Goal: Information Seeking & Learning: Learn about a topic

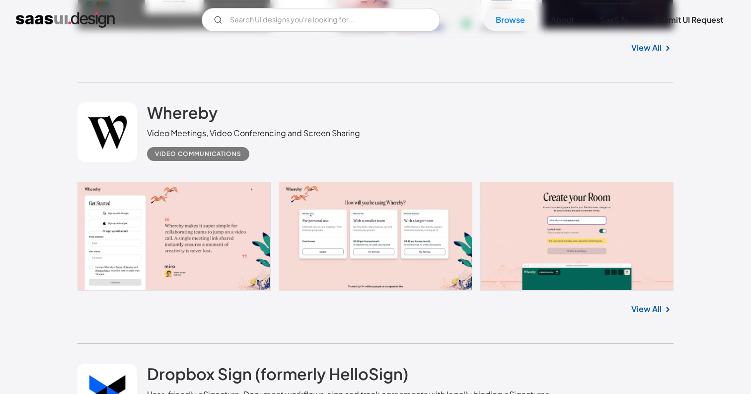
scroll to position [5237, 0]
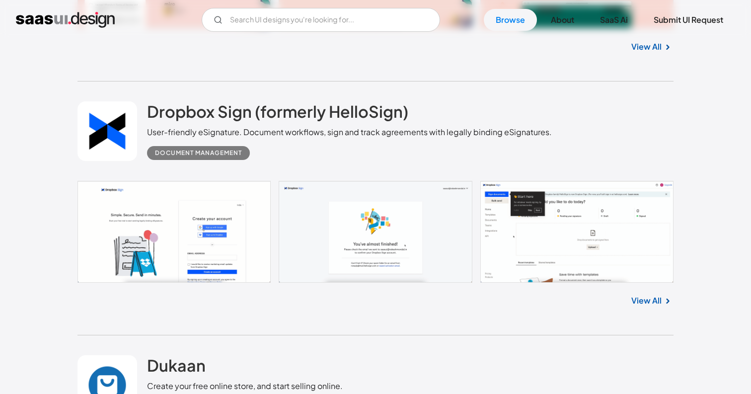
click at [647, 306] on link "View All" at bounding box center [647, 301] width 30 height 12
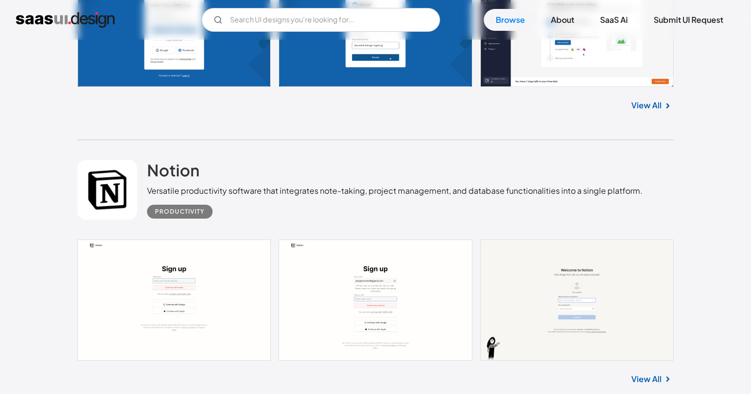
scroll to position [5794, 0]
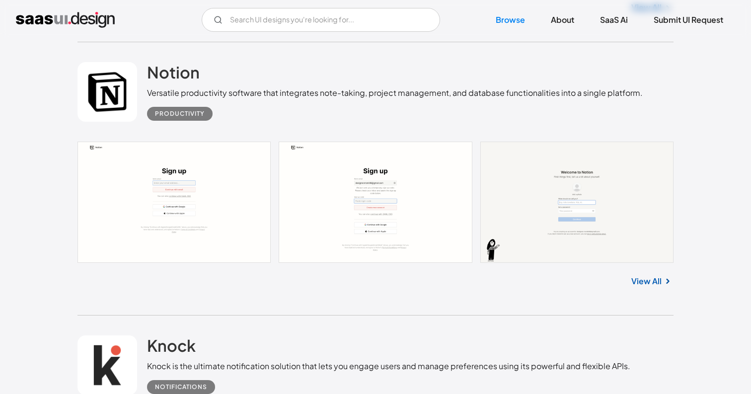
click at [644, 284] on link "View All" at bounding box center [647, 281] width 30 height 12
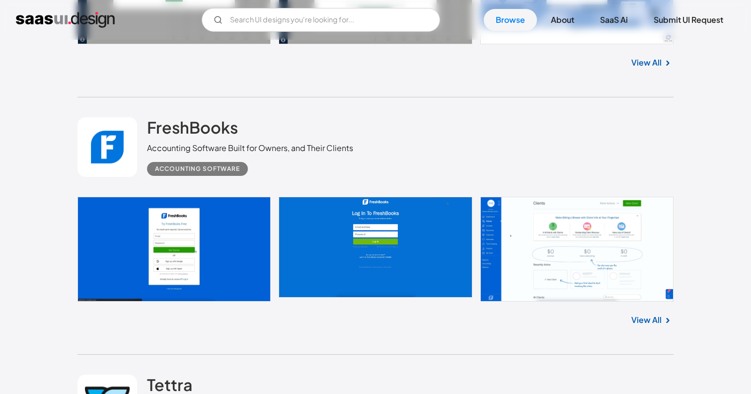
scroll to position [6559, 0]
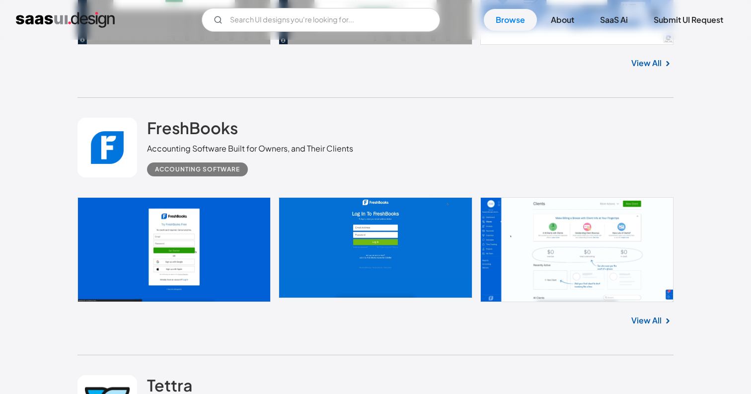
click at [649, 326] on link "View All" at bounding box center [647, 321] width 30 height 12
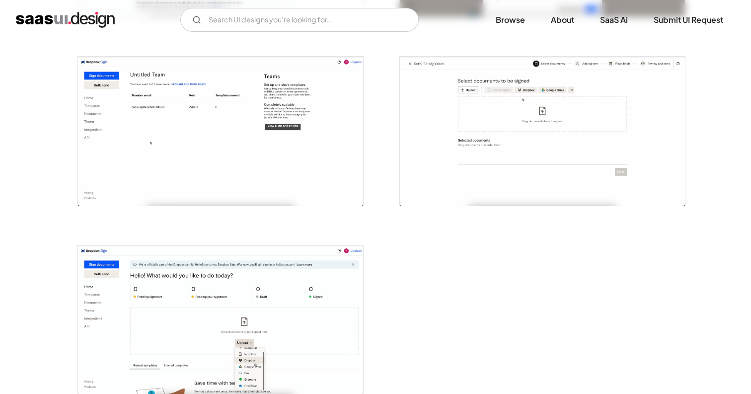
scroll to position [2122, 0]
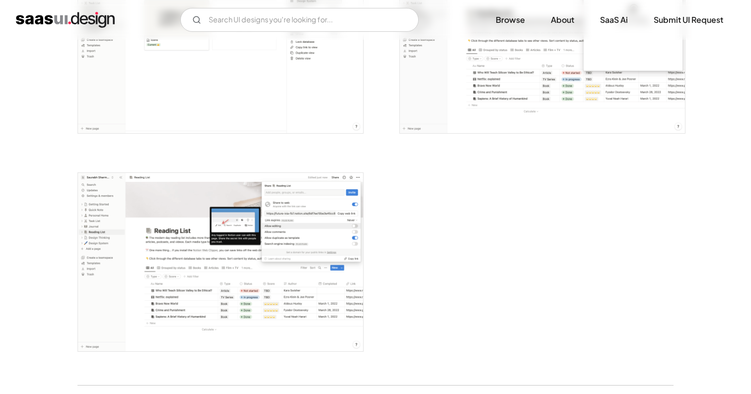
scroll to position [2991, 0]
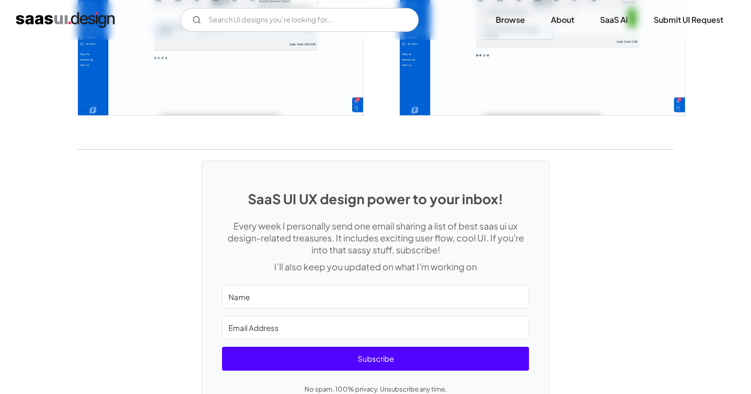
scroll to position [2288, 0]
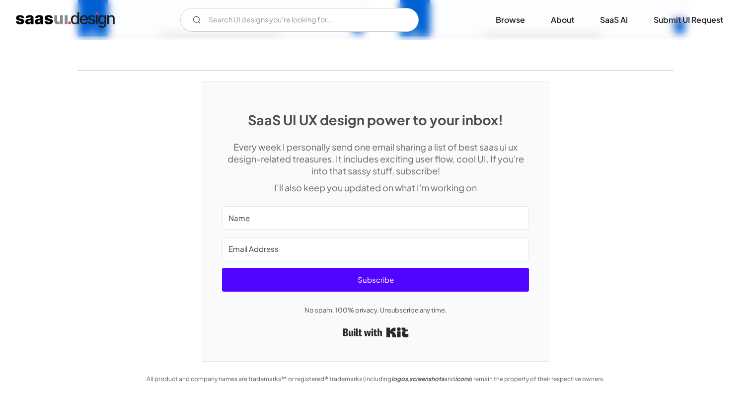
click at [520, 31] on div "V7 Labs Gen AI Application Design Best-in-class data labeling tool. GenAI Close…" at bounding box center [375, 20] width 751 height 40
click at [506, 17] on link "Browse" at bounding box center [510, 20] width 53 height 22
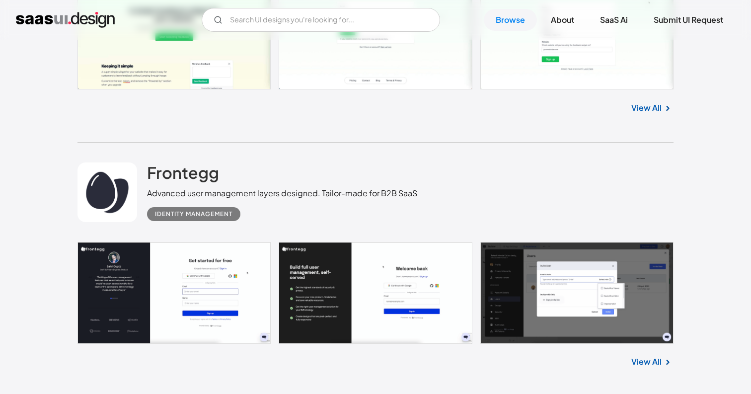
scroll to position [5142, 0]
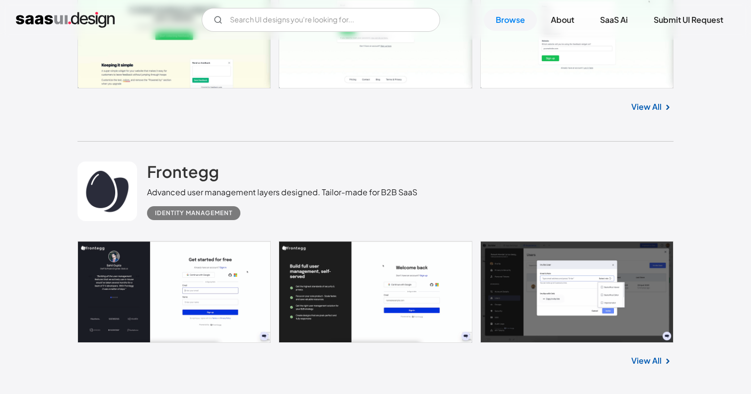
click at [662, 367] on img at bounding box center [668, 361] width 12 height 12
click at [652, 363] on link "View All" at bounding box center [647, 361] width 30 height 12
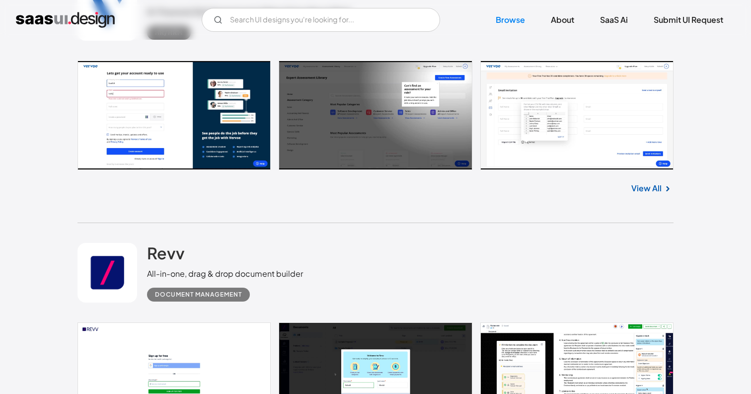
scroll to position [5693, 0]
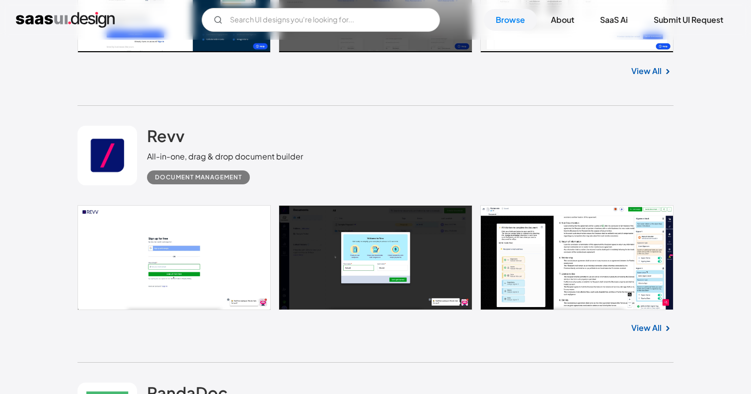
click at [662, 334] on img at bounding box center [668, 328] width 12 height 12
click at [659, 334] on link "View All" at bounding box center [647, 328] width 30 height 12
click at [649, 334] on link "View All" at bounding box center [647, 328] width 30 height 12
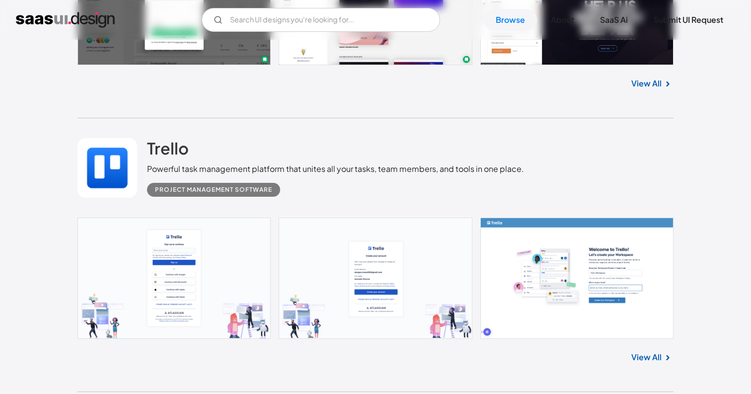
scroll to position [7559, 0]
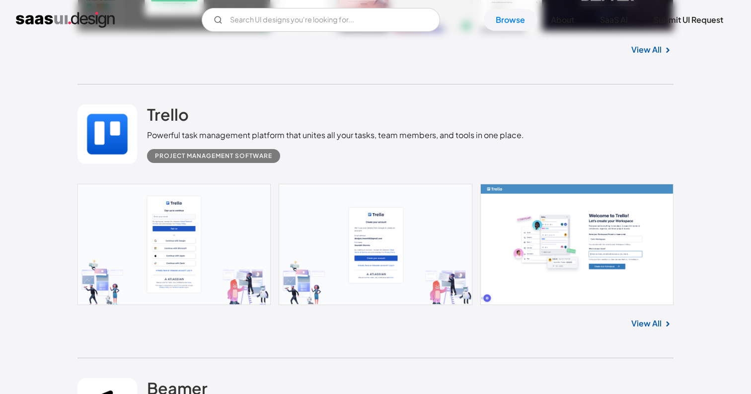
click at [644, 329] on link "View All" at bounding box center [647, 324] width 30 height 12
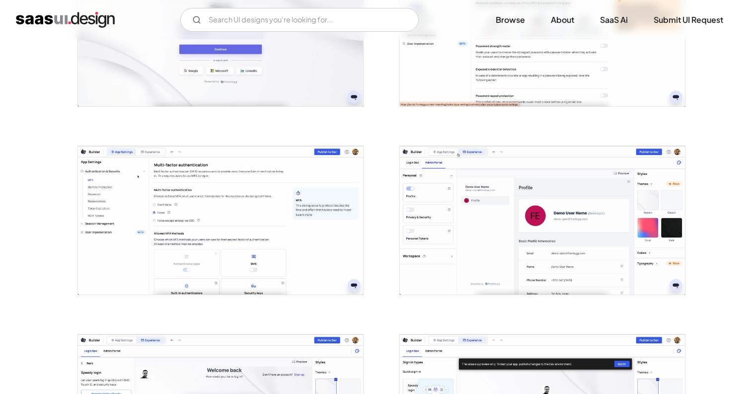
scroll to position [1594, 0]
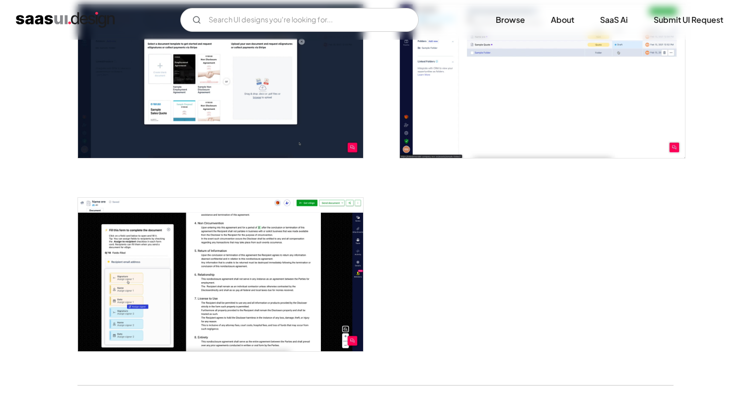
scroll to position [1781, 0]
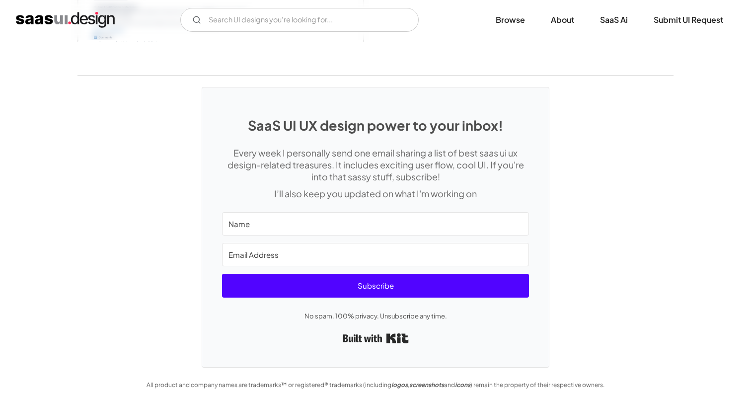
scroll to position [2775, 0]
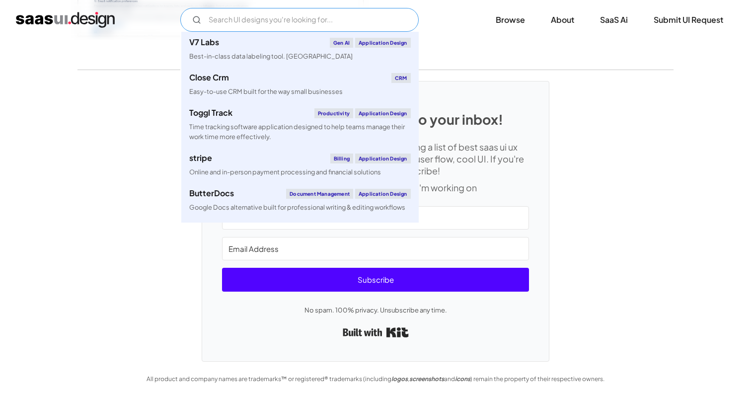
click at [273, 29] on input "Email Form" at bounding box center [299, 20] width 239 height 24
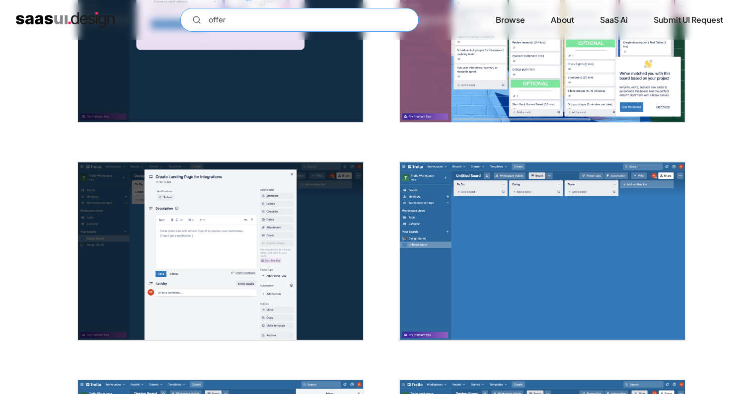
scroll to position [0, 0]
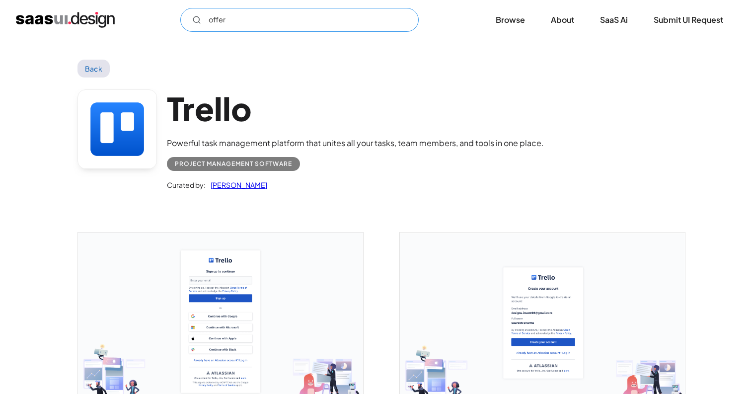
type input "offer"
click at [82, 20] on img "home" at bounding box center [65, 20] width 99 height 16
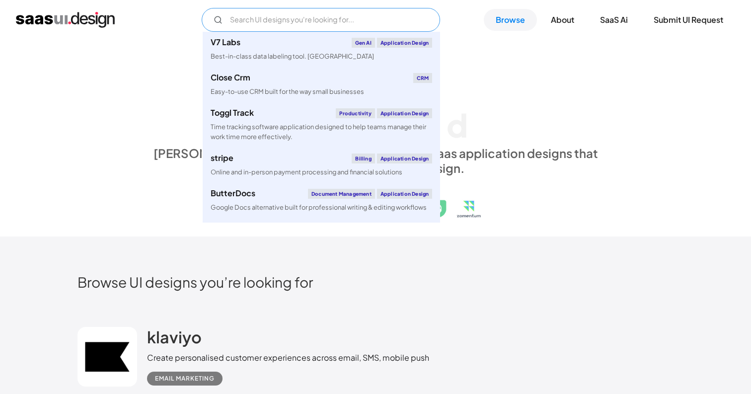
click at [275, 23] on input "Email Form" at bounding box center [321, 20] width 239 height 24
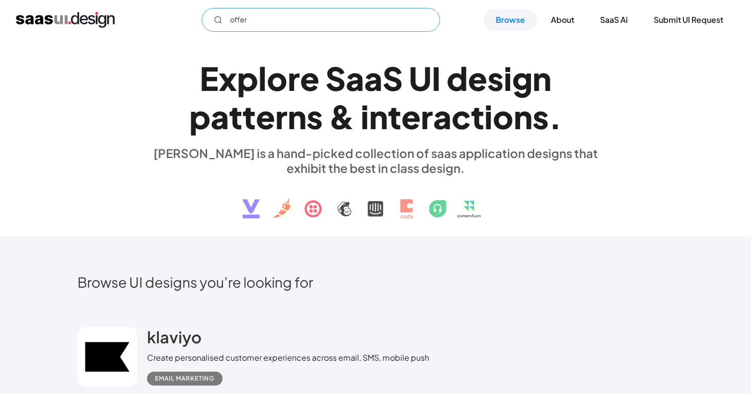
type input "offer"
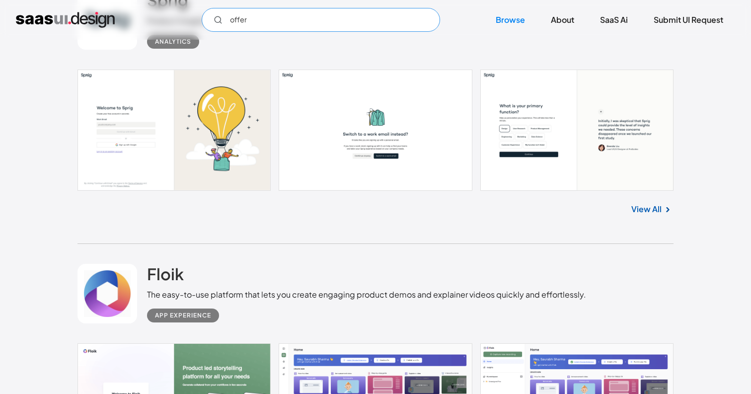
scroll to position [609, 0]
